Goal: Answer question/provide support

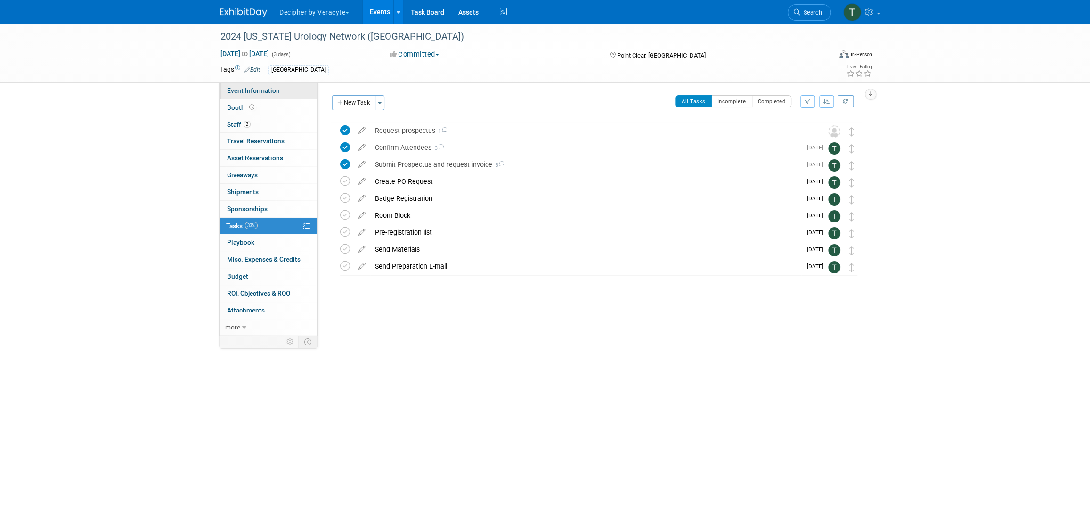
click at [278, 93] on link "Event Information" at bounding box center [268, 90] width 98 height 16
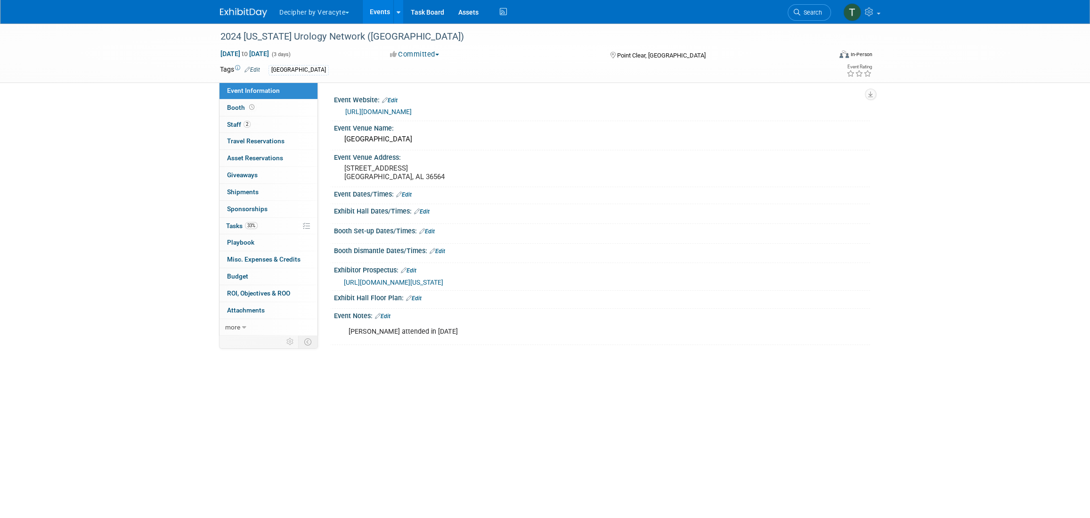
click at [411, 113] on link "[URL][DOMAIN_NAME]" at bounding box center [378, 112] width 66 height 8
click at [277, 225] on link "33% Tasks 33%" at bounding box center [268, 226] width 98 height 16
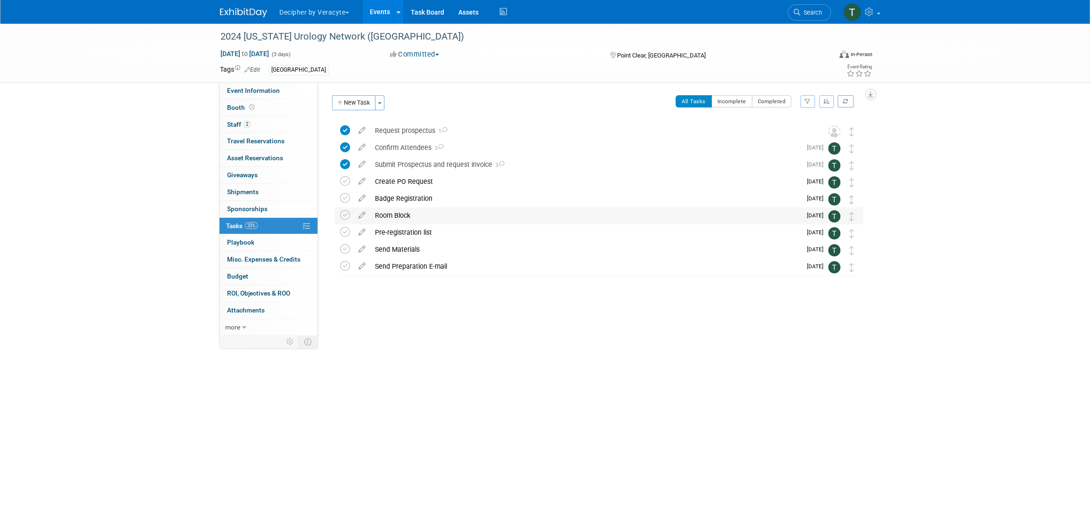
click at [404, 216] on div "Room Block" at bounding box center [585, 215] width 431 height 16
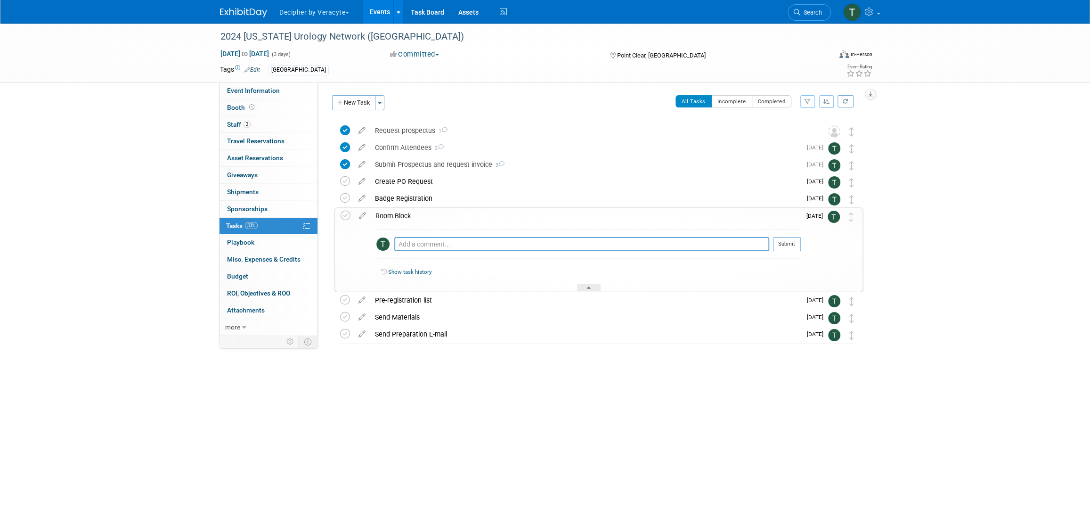
click at [493, 251] on div "Pro tip: Press Ctrl-Enter to submit comment." at bounding box center [581, 254] width 375 height 7
click at [492, 239] on textarea at bounding box center [581, 244] width 375 height 14
click at [468, 232] on div "Pro tip: Press Ctrl-Enter to submit comment. Submit" at bounding box center [588, 246] width 424 height 34
click at [520, 243] on textarea at bounding box center [581, 244] width 375 height 14
paste textarea "[URL][DOMAIN_NAME]"
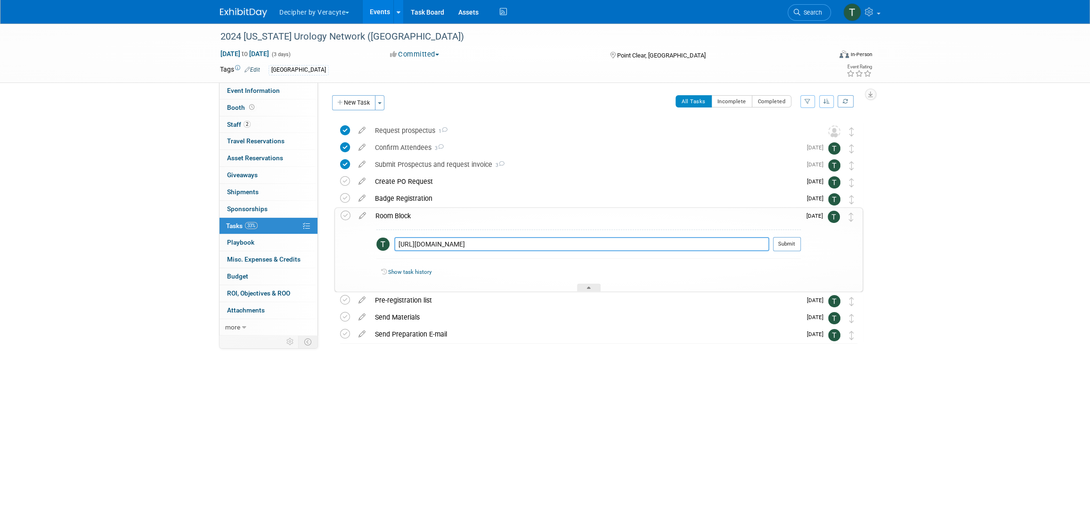
type textarea "[URL][DOMAIN_NAME]"
click at [804, 239] on td "[DATE]" at bounding box center [814, 249] width 27 height 83
click at [799, 243] on button "Submit" at bounding box center [787, 244] width 28 height 14
